Goal: Information Seeking & Learning: Check status

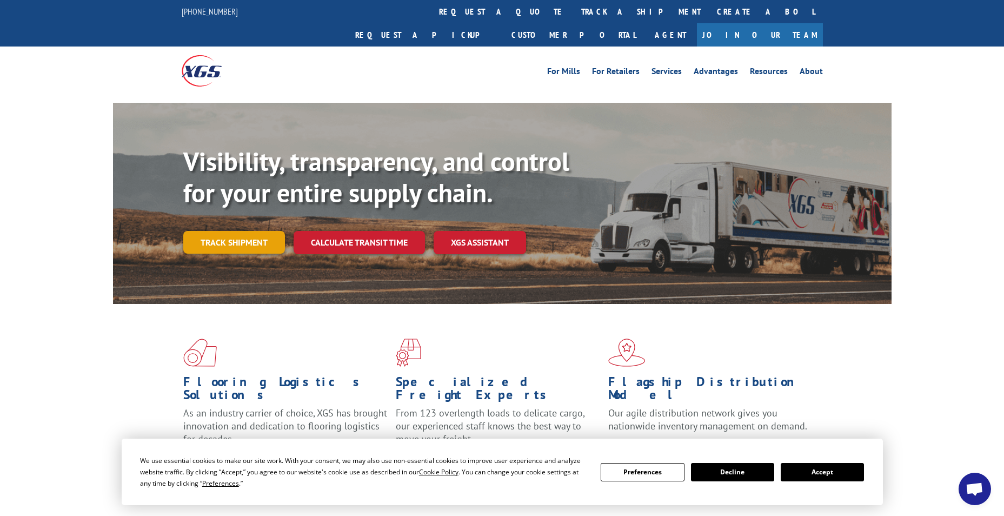
click at [205, 231] on link "Track shipment" at bounding box center [234, 242] width 102 height 23
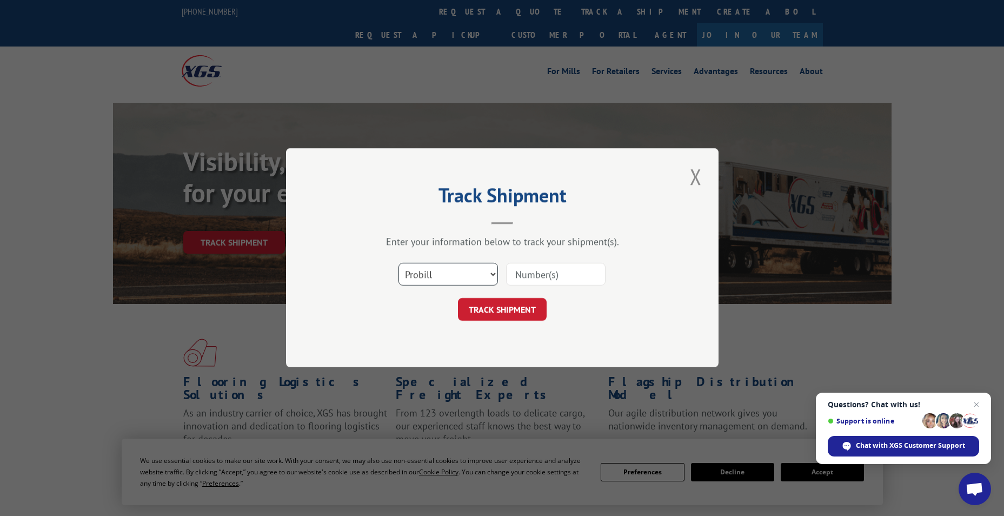
click at [436, 269] on select "Select category... Probill BOL PO" at bounding box center [447, 274] width 99 height 23
select select "po"
click at [398, 263] on select "Select category... Probill BOL PO" at bounding box center [447, 274] width 99 height 23
click at [525, 270] on input at bounding box center [555, 274] width 99 height 23
paste input "74514795"
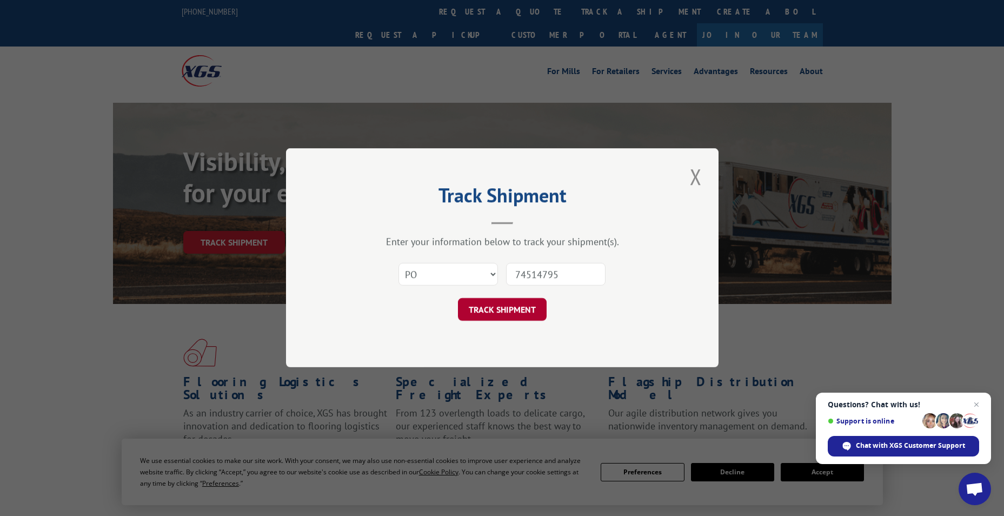
type input "74514795"
click at [478, 311] on button "TRACK SHIPMENT" at bounding box center [502, 309] width 89 height 23
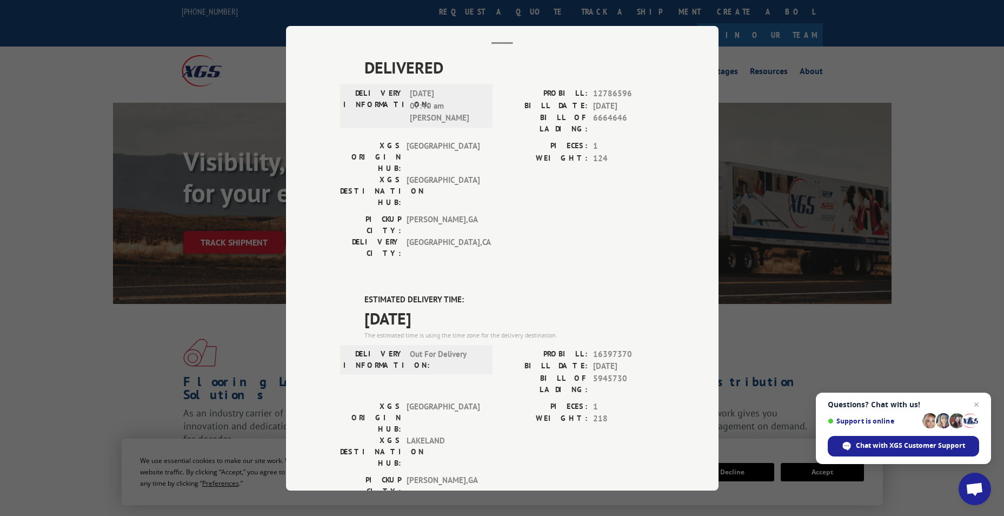
scroll to position [199, 0]
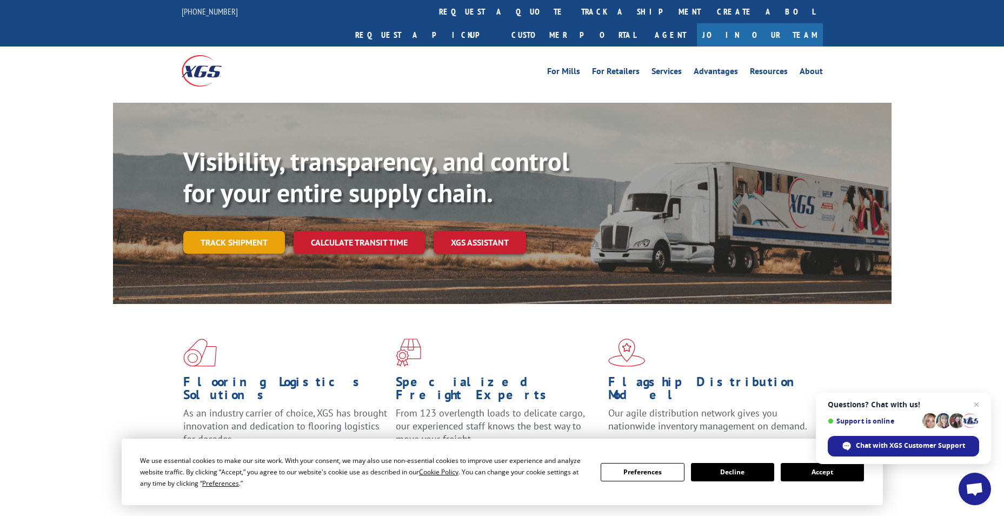
click at [223, 231] on link "Track shipment" at bounding box center [234, 242] width 102 height 23
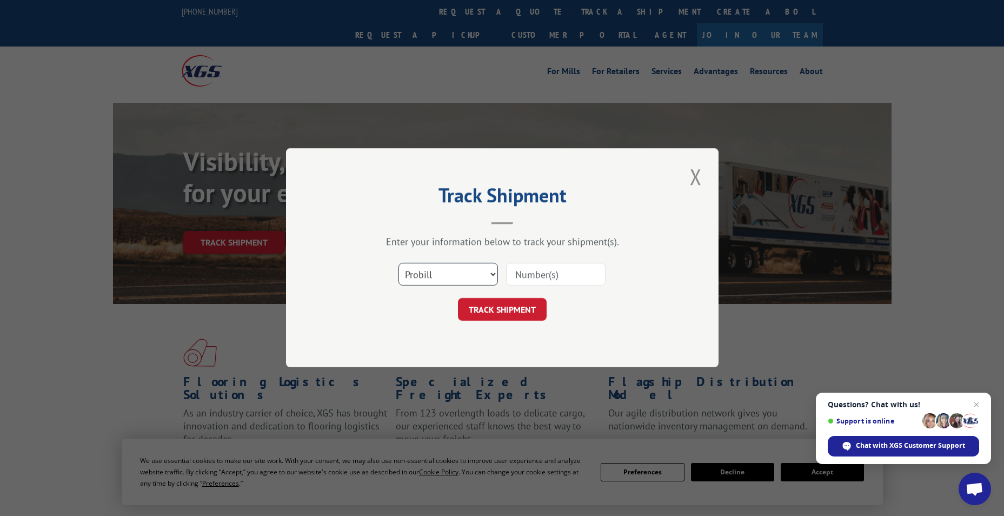
click at [463, 278] on select "Select category... Probill BOL PO" at bounding box center [447, 274] width 99 height 23
select select "po"
click at [398, 263] on select "Select category... Probill BOL PO" at bounding box center [447, 274] width 99 height 23
click at [554, 269] on input at bounding box center [555, 274] width 99 height 23
paste input "74514777"
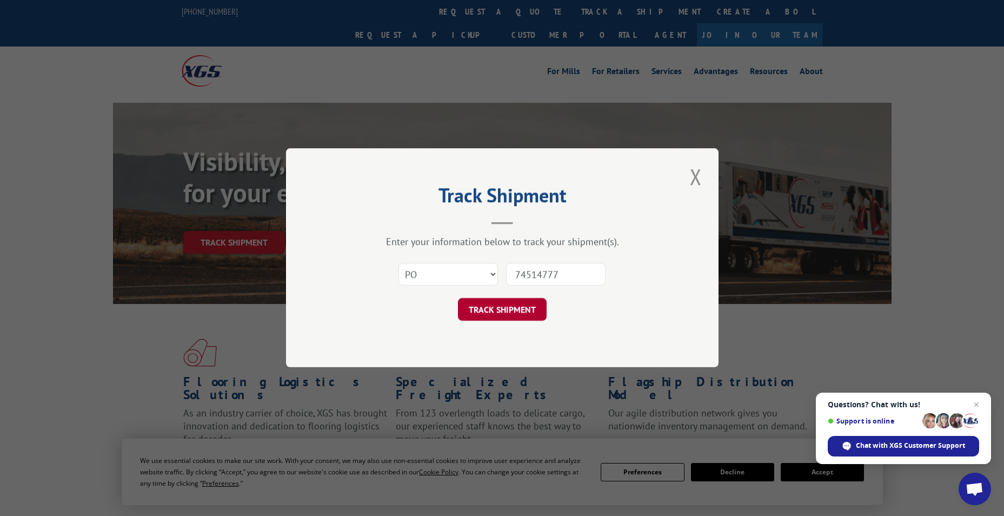
type input "74514777"
click at [480, 310] on button "TRACK SHIPMENT" at bounding box center [502, 309] width 89 height 23
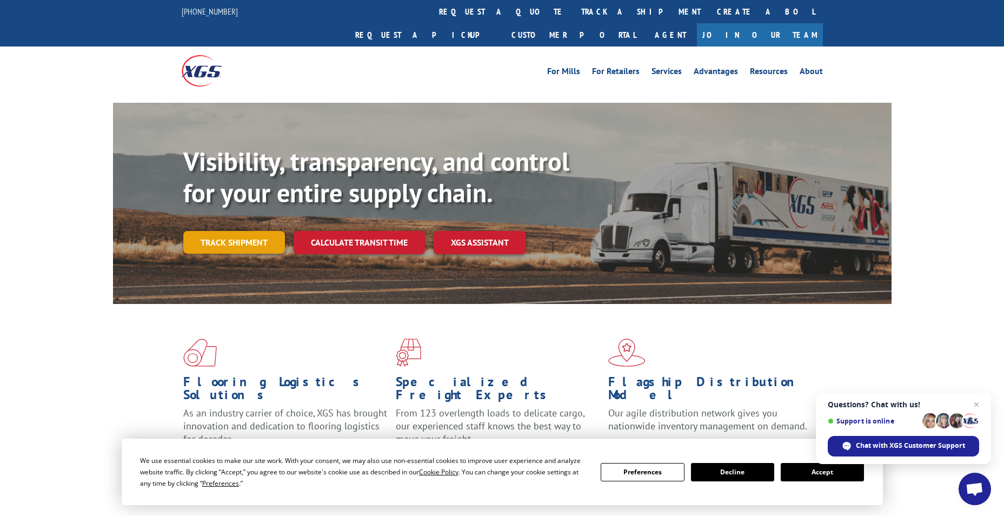
click at [203, 231] on link "Track shipment" at bounding box center [234, 242] width 102 height 23
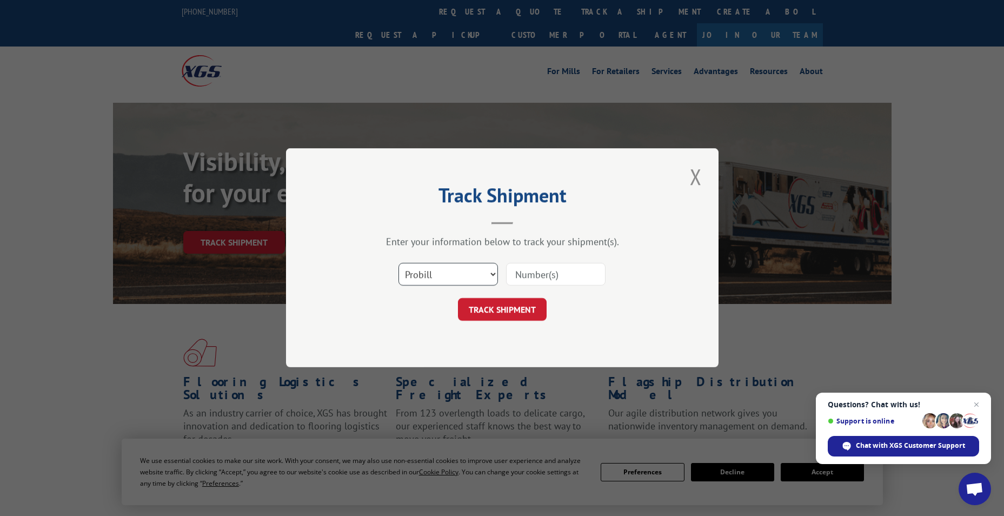
click at [463, 269] on select "Select category... Probill BOL PO" at bounding box center [447, 274] width 99 height 23
select select "po"
click at [398, 263] on select "Select category... Probill BOL PO" at bounding box center [447, 274] width 99 height 23
click at [549, 269] on input at bounding box center [555, 274] width 99 height 23
paste input "74514820"
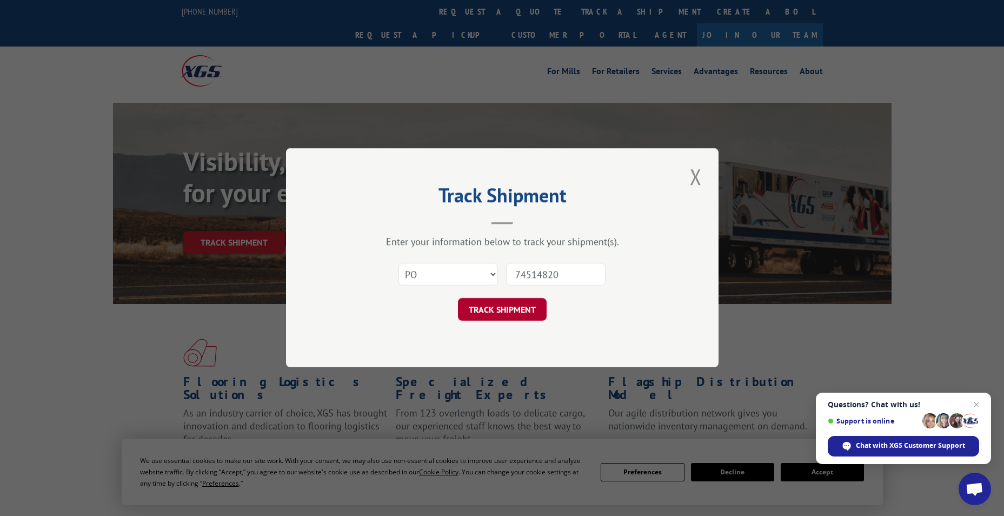
type input "74514820"
click at [471, 302] on button "TRACK SHIPMENT" at bounding box center [502, 309] width 89 height 23
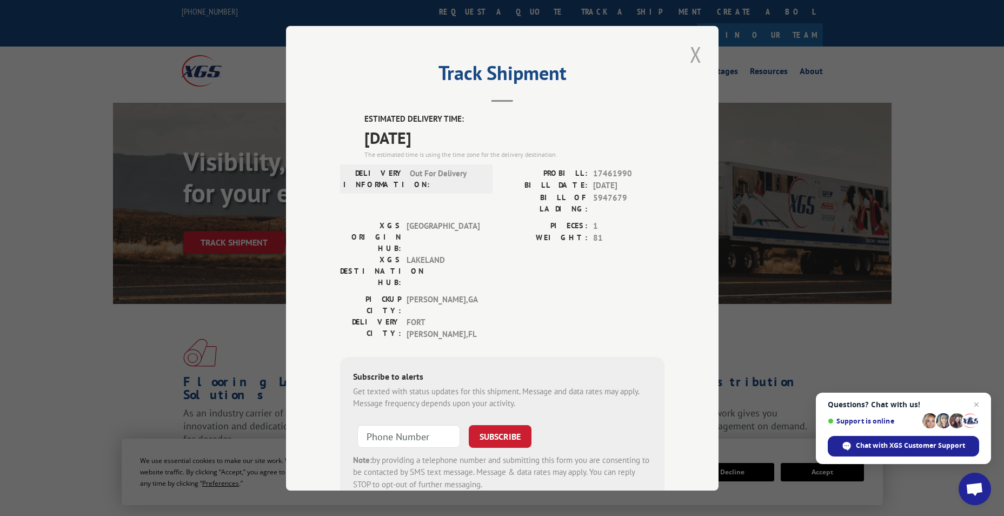
click at [687, 51] on button "Close modal" at bounding box center [695, 54] width 18 height 30
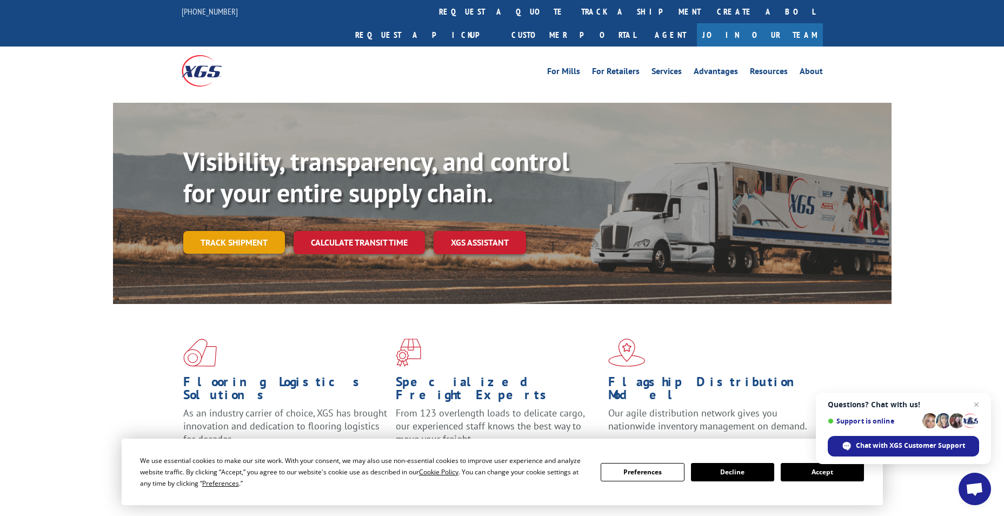
click at [212, 231] on link "Track shipment" at bounding box center [234, 242] width 102 height 23
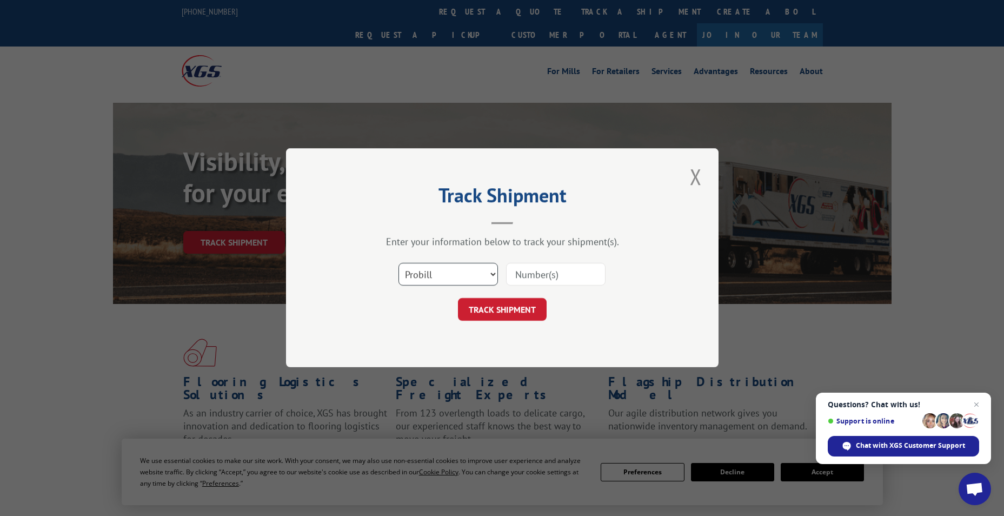
click at [470, 271] on select "Select category... Probill BOL PO" at bounding box center [447, 274] width 99 height 23
select select "po"
click at [398, 263] on select "Select category... Probill BOL PO" at bounding box center [447, 274] width 99 height 23
click at [488, 309] on button "TRACK SHIPMENT" at bounding box center [502, 309] width 89 height 23
click at [530, 265] on input at bounding box center [555, 274] width 99 height 23
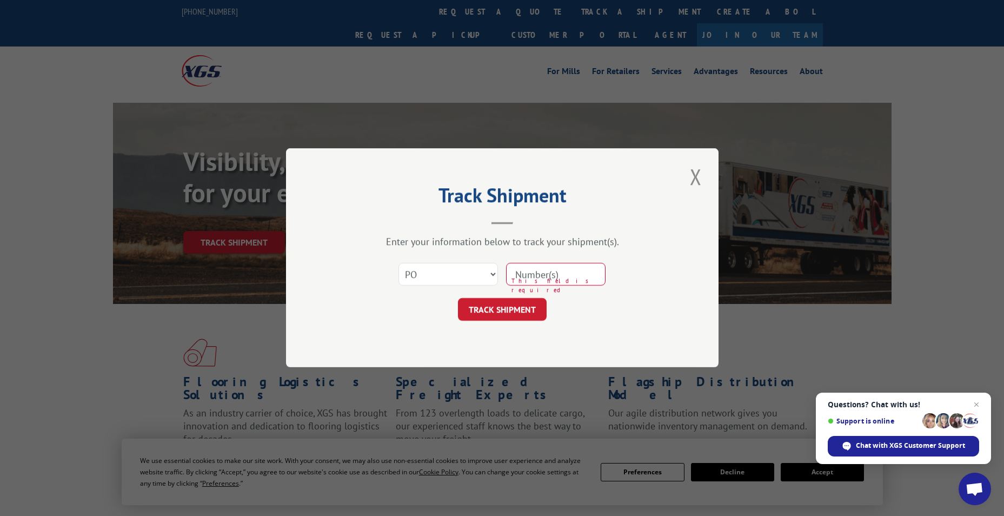
paste input "74514827"
type input "74514827"
click at [482, 308] on button "TRACK SHIPMENT" at bounding box center [502, 309] width 89 height 23
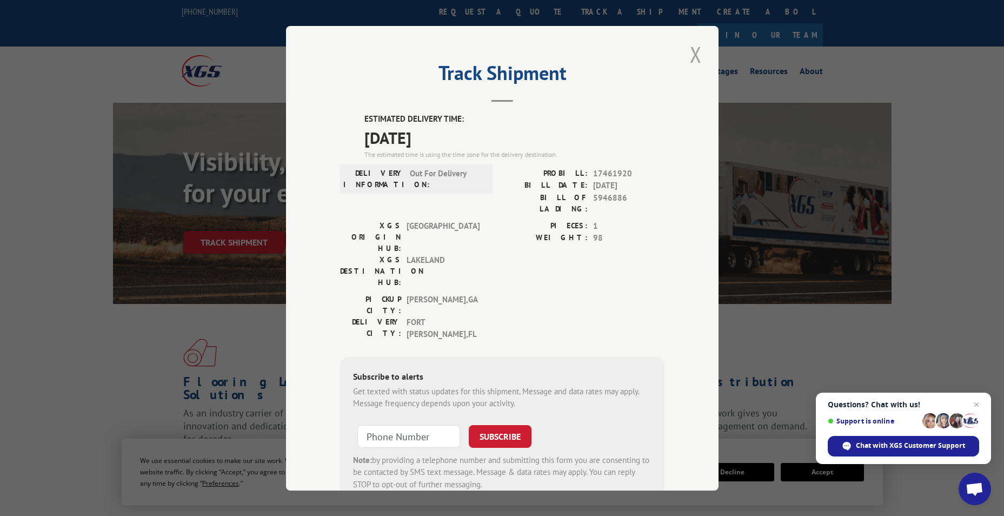
click at [690, 50] on button "Close modal" at bounding box center [695, 54] width 18 height 30
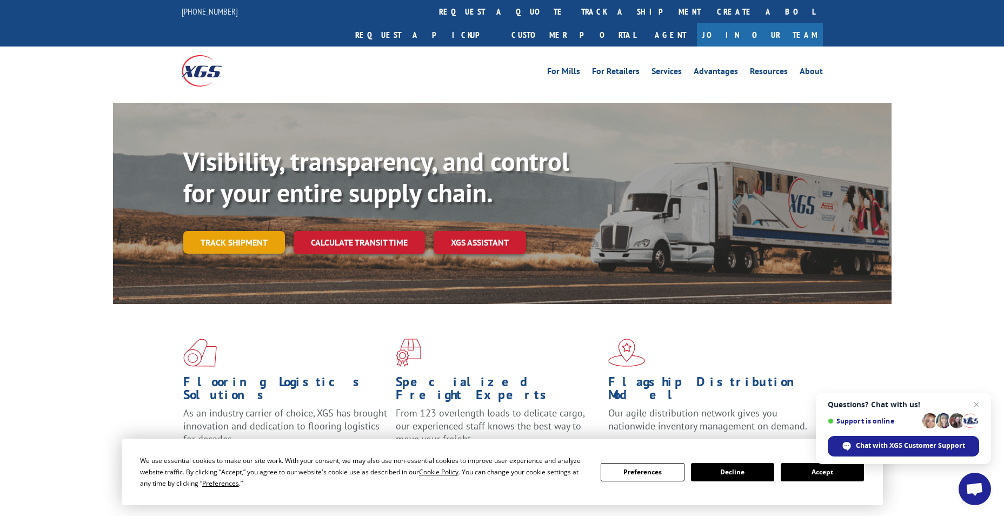
click at [202, 231] on link "Track shipment" at bounding box center [234, 242] width 102 height 23
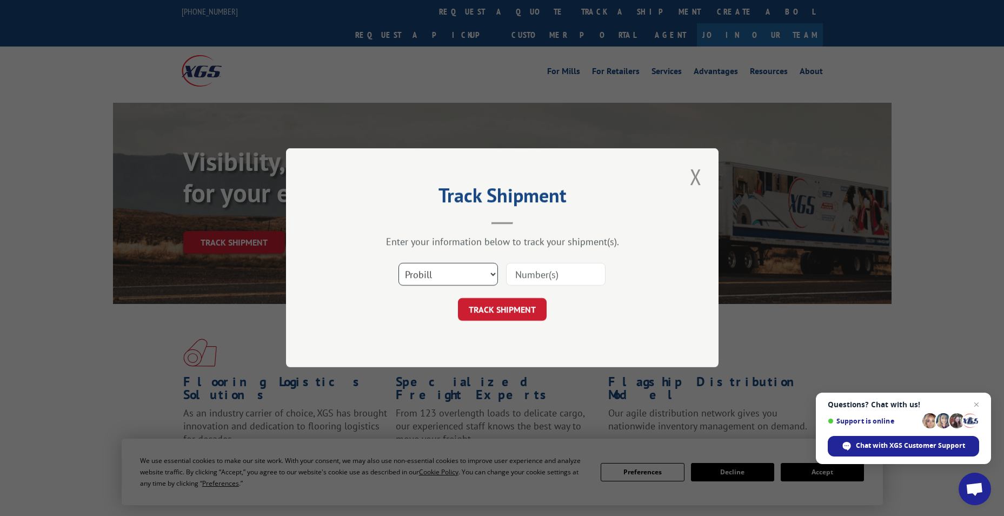
click at [439, 264] on select "Select category... Probill BOL PO" at bounding box center [447, 274] width 99 height 23
select select "po"
click at [398, 263] on select "Select category... Probill BOL PO" at bounding box center [447, 274] width 99 height 23
click at [532, 270] on input at bounding box center [555, 274] width 99 height 23
paste input "74514820"
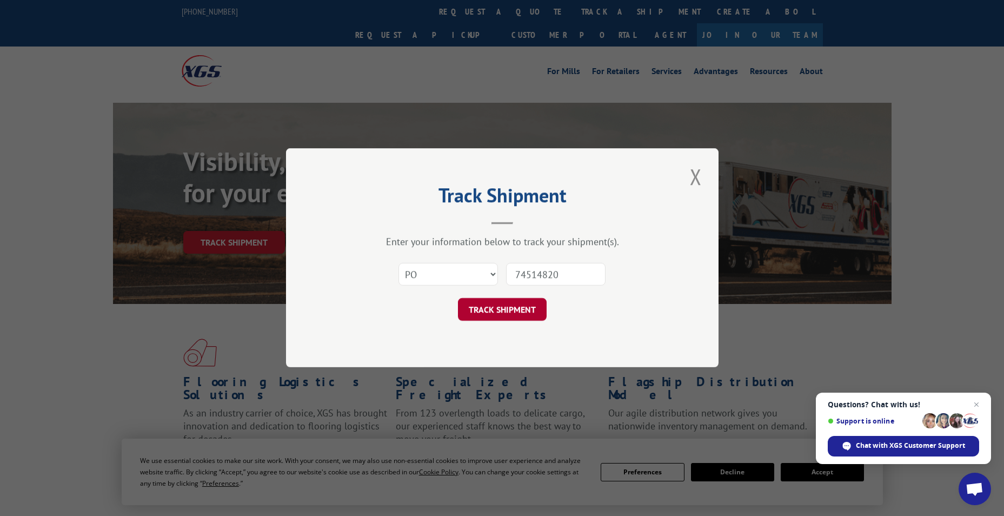
type input "74514820"
click at [471, 304] on button "TRACK SHIPMENT" at bounding box center [502, 309] width 89 height 23
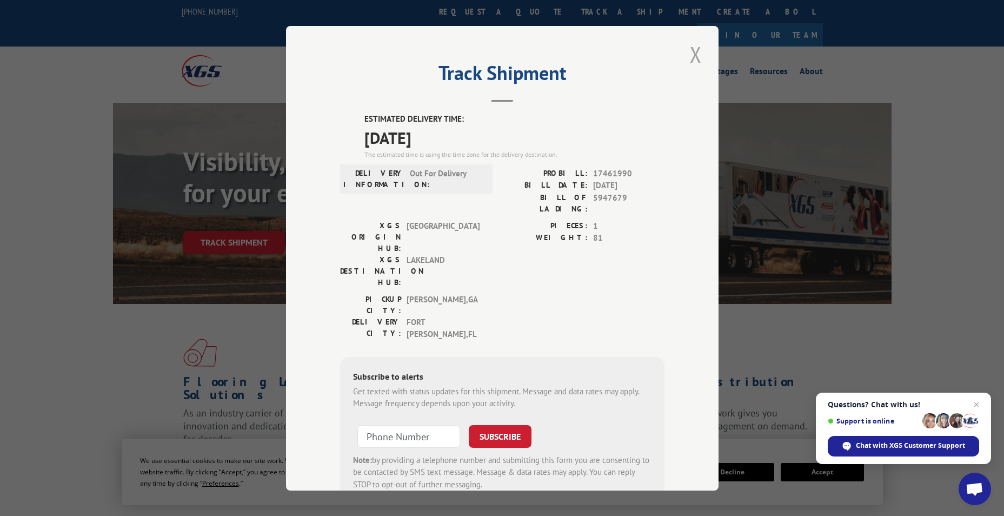
click at [692, 52] on button "Close modal" at bounding box center [695, 54] width 18 height 30
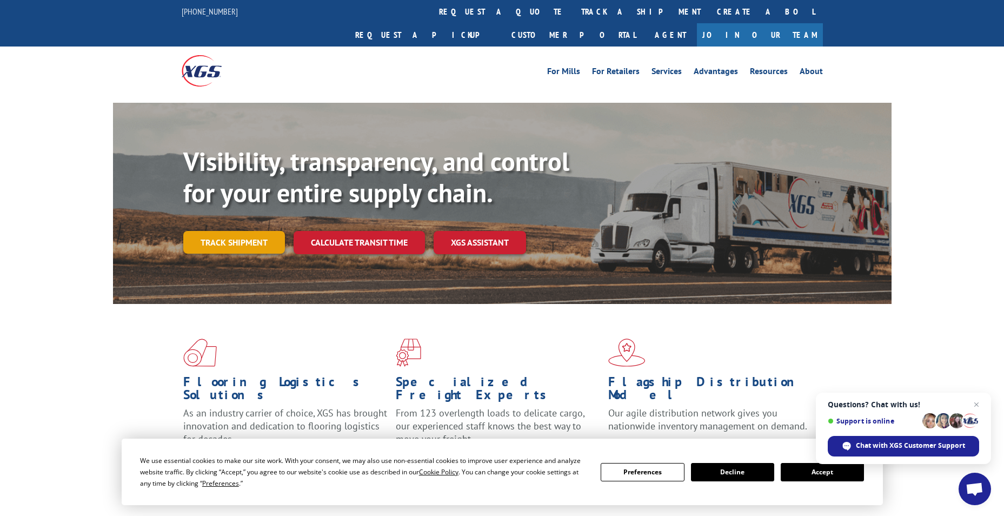
click at [199, 231] on link "Track shipment" at bounding box center [234, 242] width 102 height 23
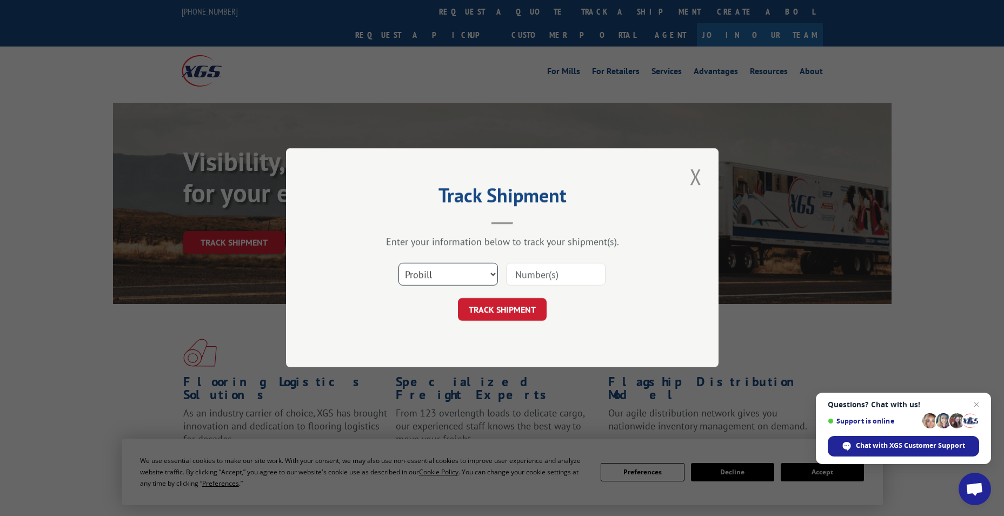
click at [446, 278] on select "Select category... Probill BOL PO" at bounding box center [447, 274] width 99 height 23
select select "po"
click at [398, 263] on select "Select category... Probill BOL PO" at bounding box center [447, 274] width 99 height 23
click at [541, 276] on input at bounding box center [555, 274] width 99 height 23
paste input "74514824"
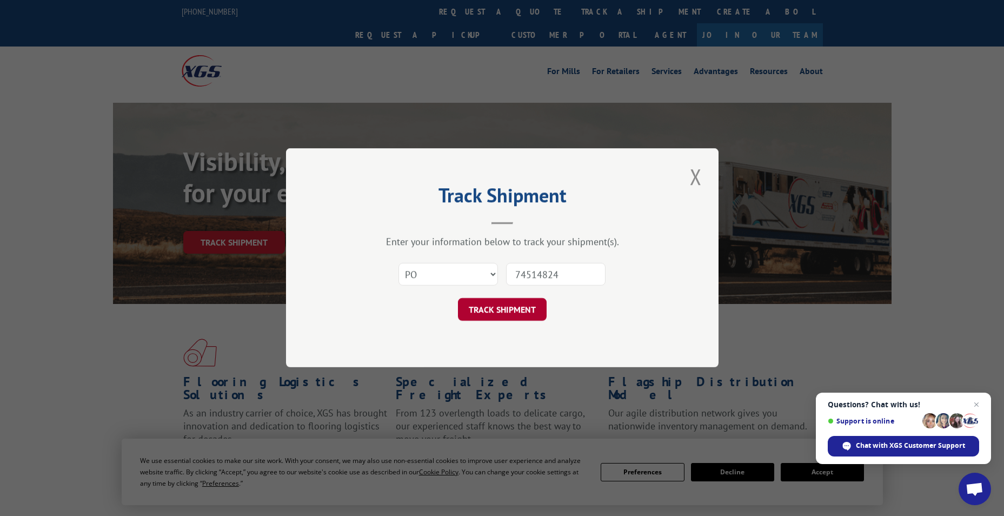
type input "74514824"
click at [471, 309] on button "TRACK SHIPMENT" at bounding box center [502, 309] width 89 height 23
